Goal: Task Accomplishment & Management: Use online tool/utility

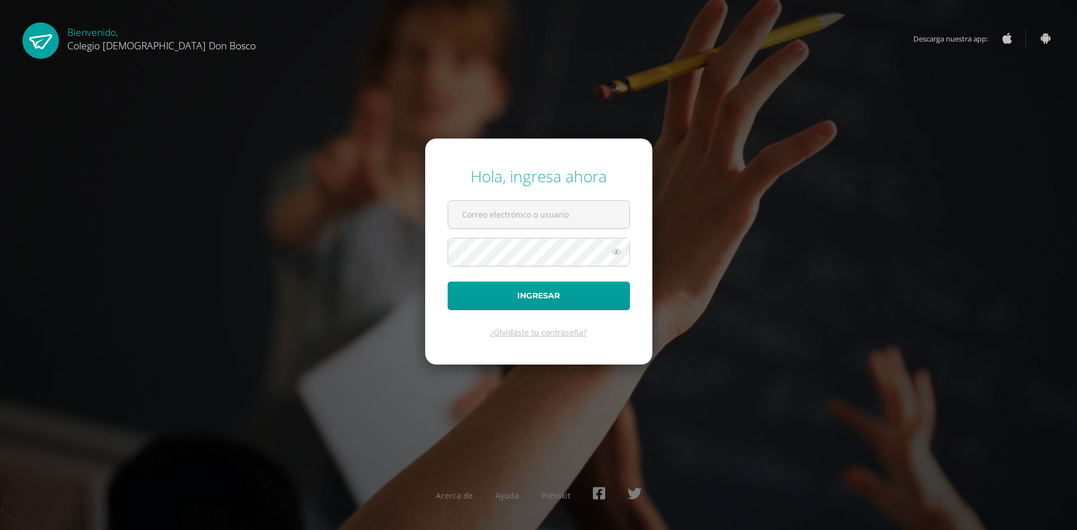
click at [525, 230] on form "Hola, ingresa ahora Ingresar ¿Olvidaste tu contraseña?" at bounding box center [538, 251] width 227 height 225
click at [519, 203] on input "text" at bounding box center [538, 214] width 181 height 27
type input "b.ochang.iadb@gmail.com"
click at [532, 285] on button "Ingresar" at bounding box center [539, 296] width 182 height 29
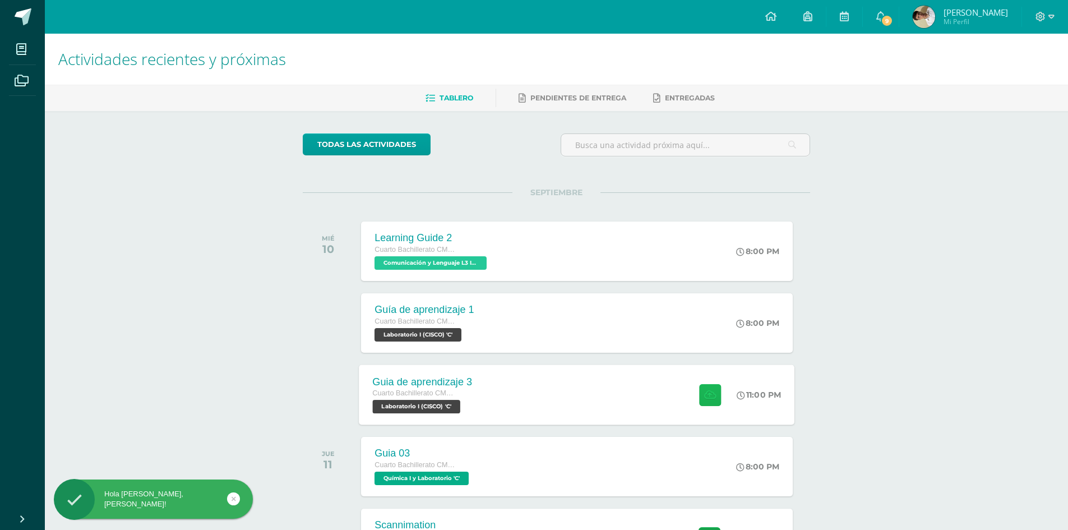
click at [699, 385] on button at bounding box center [710, 395] width 22 height 22
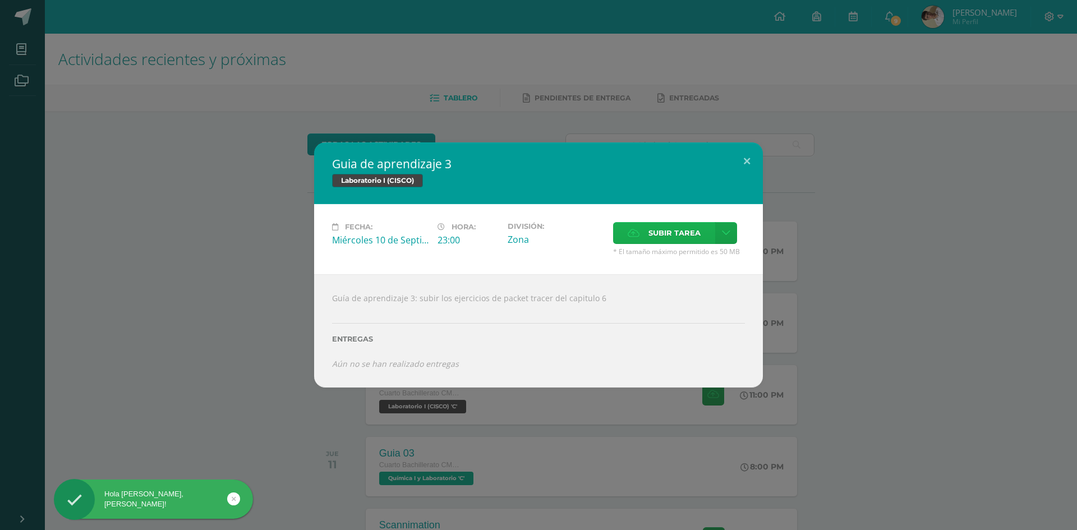
click at [630, 243] on label "Subir tarea" at bounding box center [664, 233] width 102 height 22
click at [0, 0] on input "Subir tarea" at bounding box center [0, 0] width 0 height 0
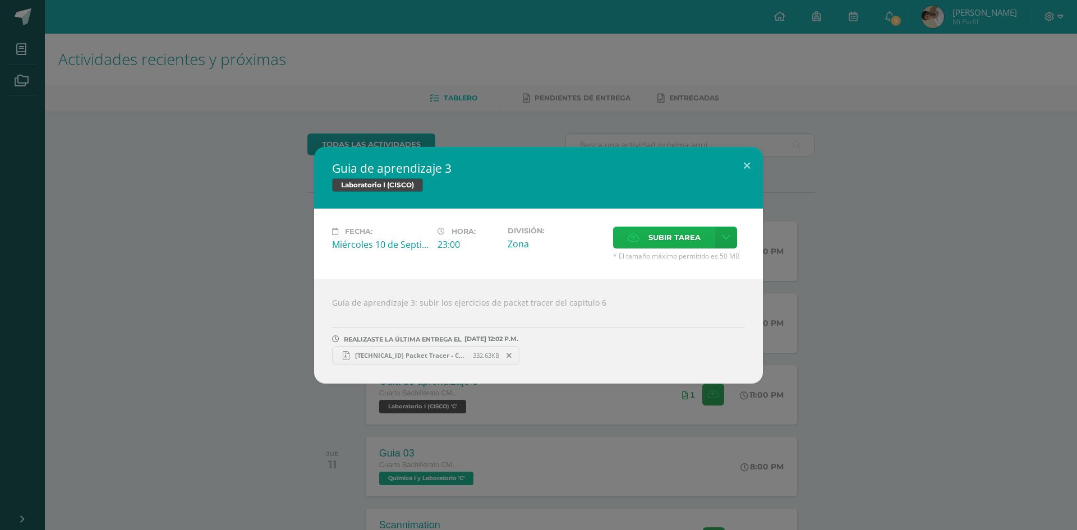
click at [657, 234] on span "Subir tarea" at bounding box center [674, 237] width 52 height 21
click at [0, 0] on input "Subir tarea" at bounding box center [0, 0] width 0 height 0
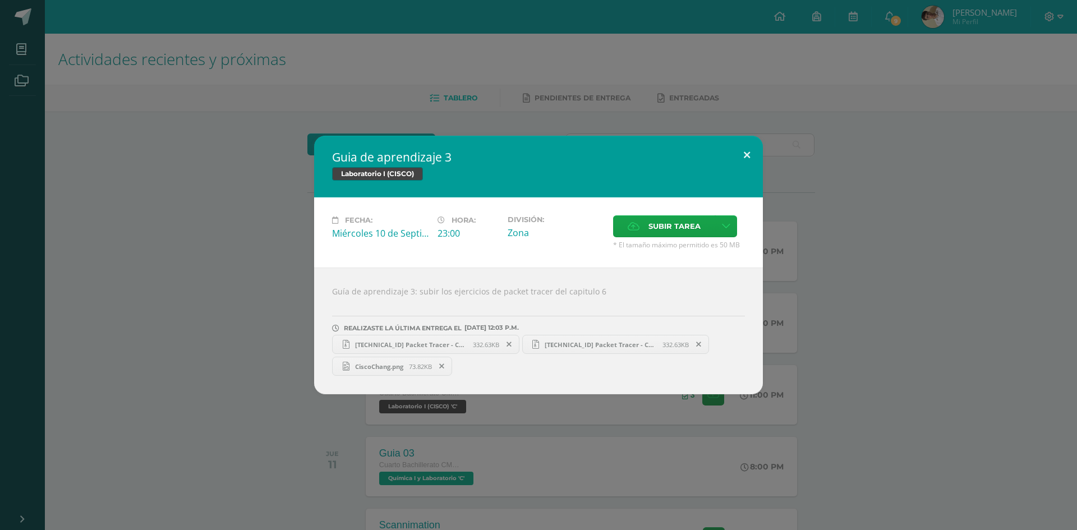
click at [750, 157] on button at bounding box center [747, 155] width 32 height 38
